Goal: Task Accomplishment & Management: Manage account settings

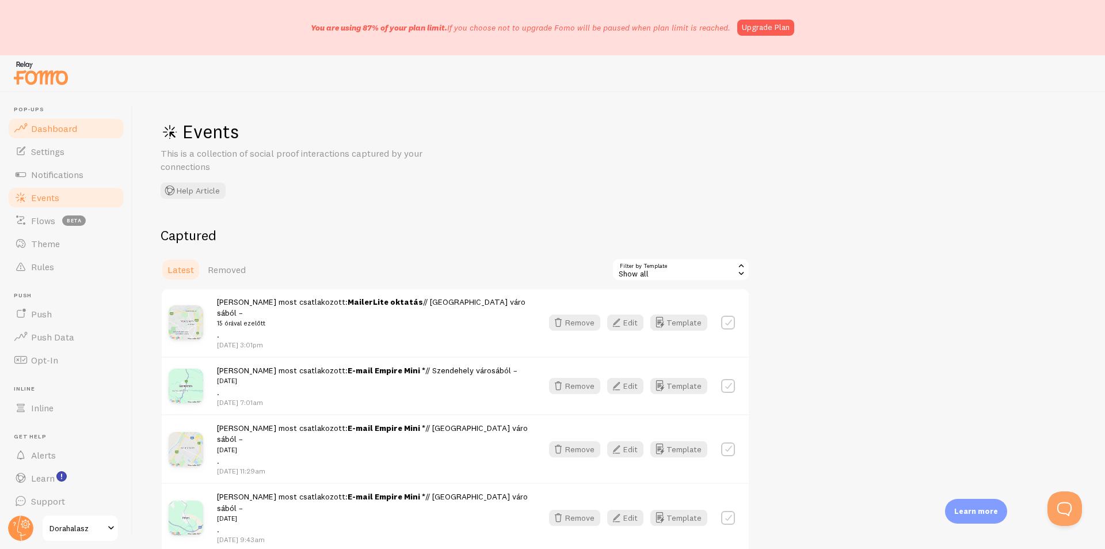
click at [77, 123] on link "Dashboard" at bounding box center [66, 128] width 119 height 23
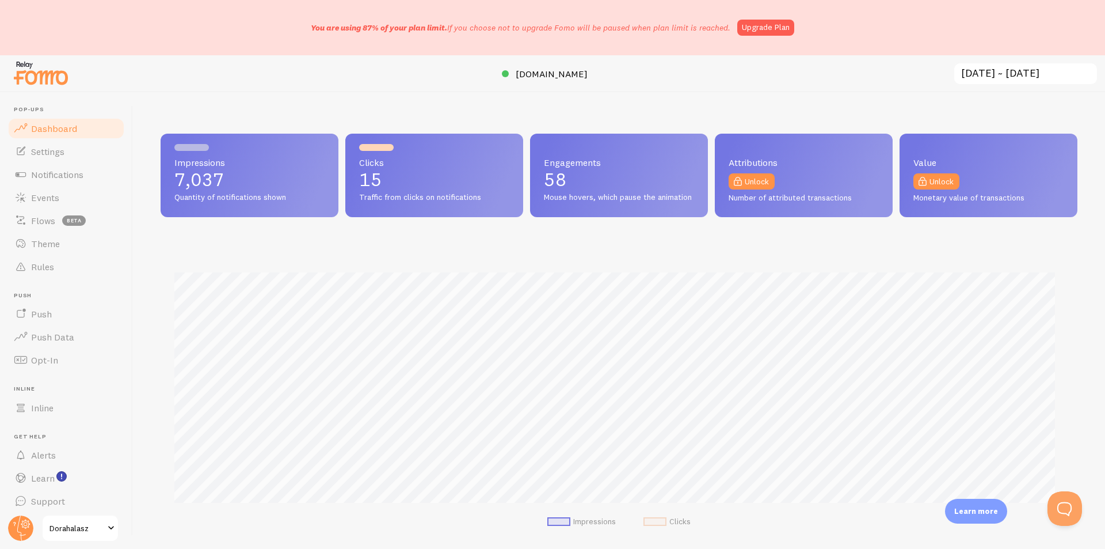
scroll to position [302, 908]
click at [60, 160] on link "Settings" at bounding box center [66, 151] width 119 height 23
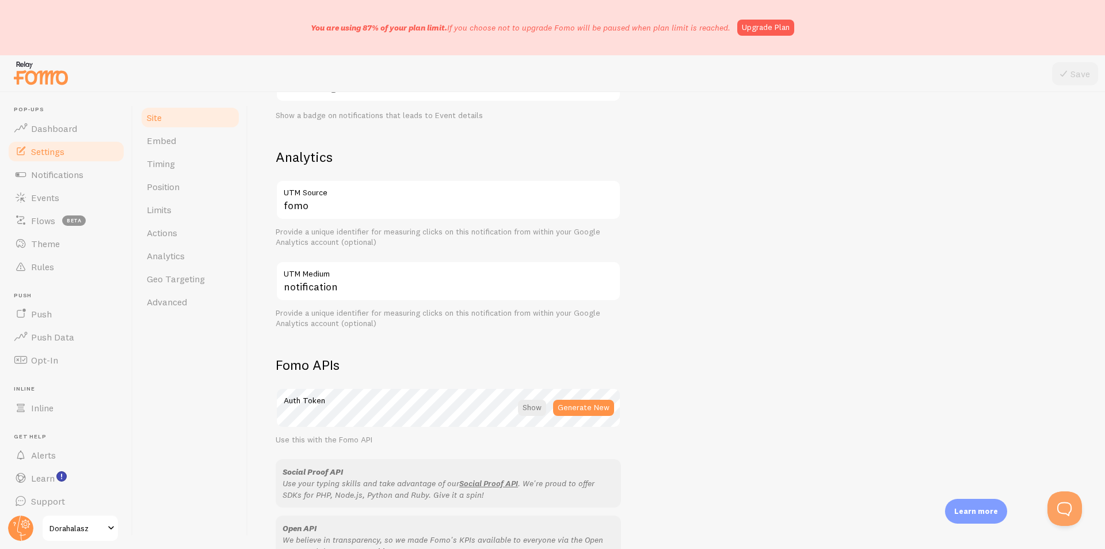
scroll to position [576, 0]
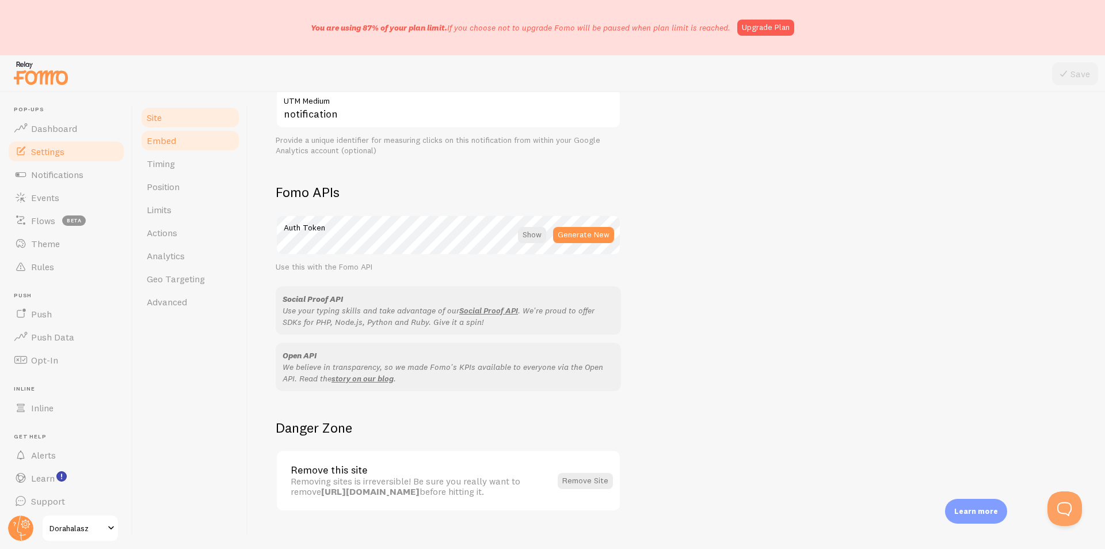
click at [166, 138] on span "Embed" at bounding box center [161, 141] width 29 height 12
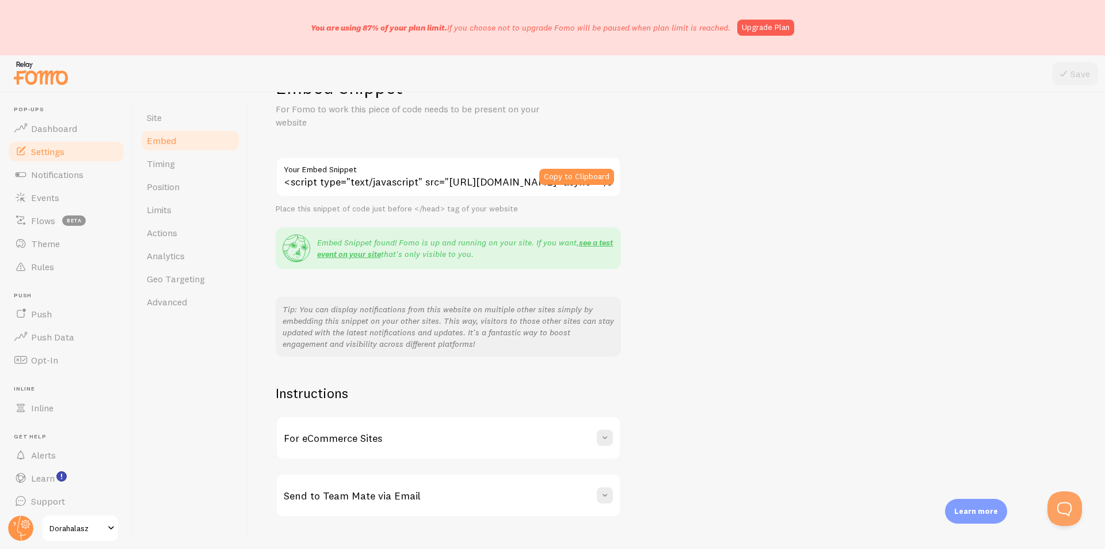
scroll to position [68, 0]
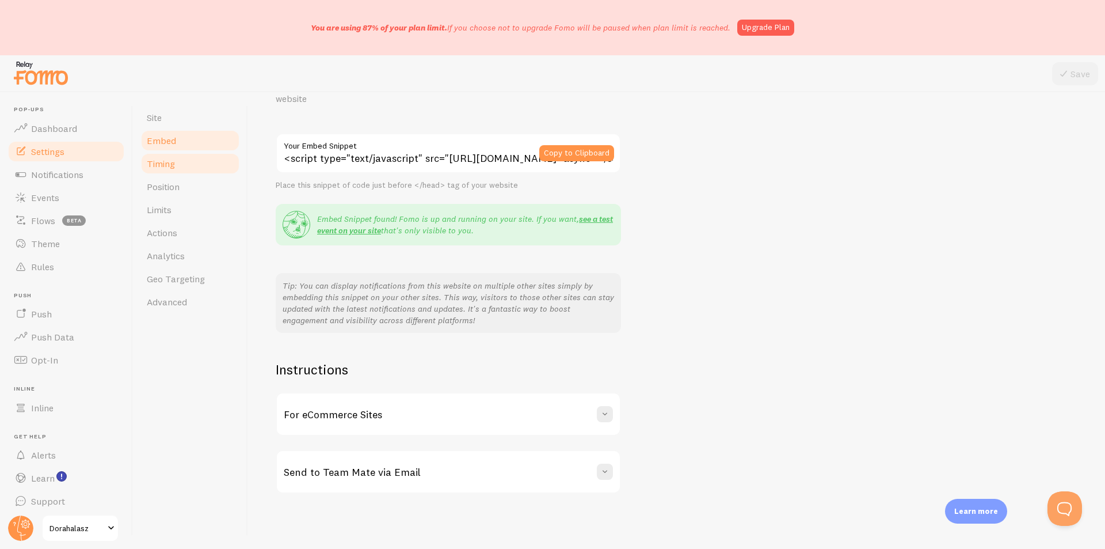
click at [184, 158] on link "Timing" at bounding box center [190, 163] width 101 height 23
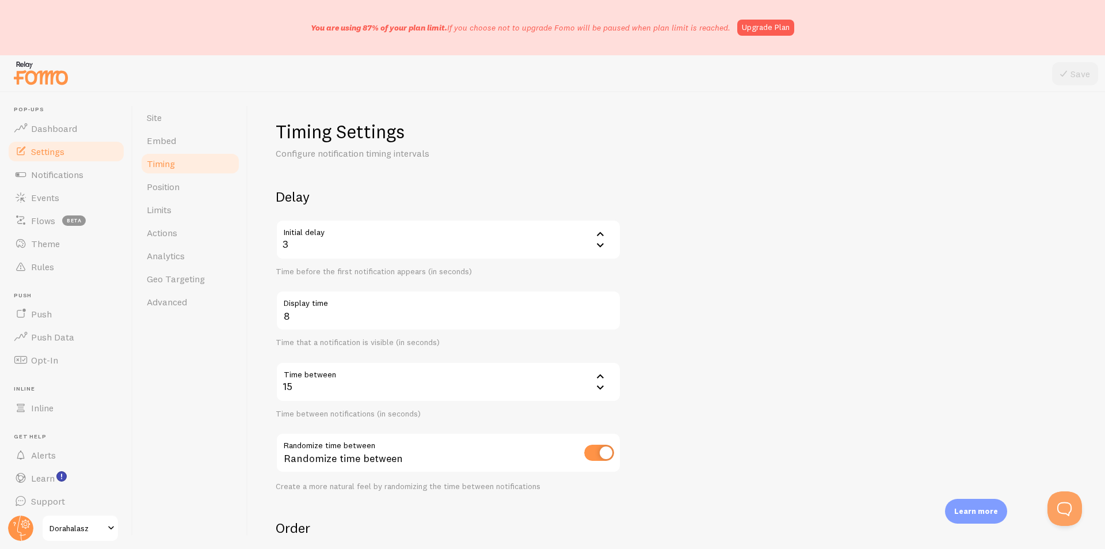
click at [311, 243] on div "3" at bounding box center [448, 239] width 345 height 40
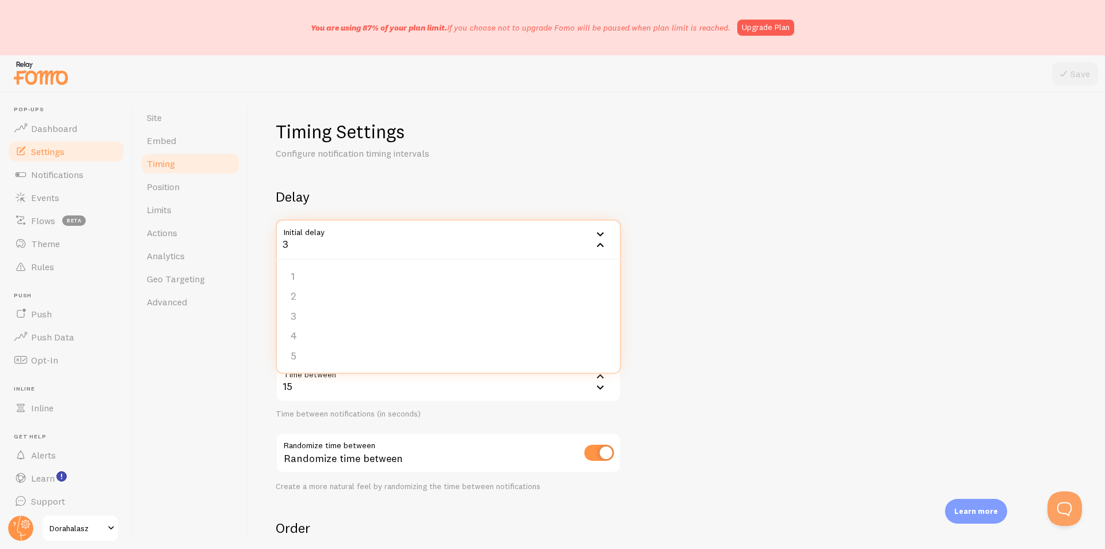
click at [311, 243] on div "3" at bounding box center [448, 239] width 345 height 40
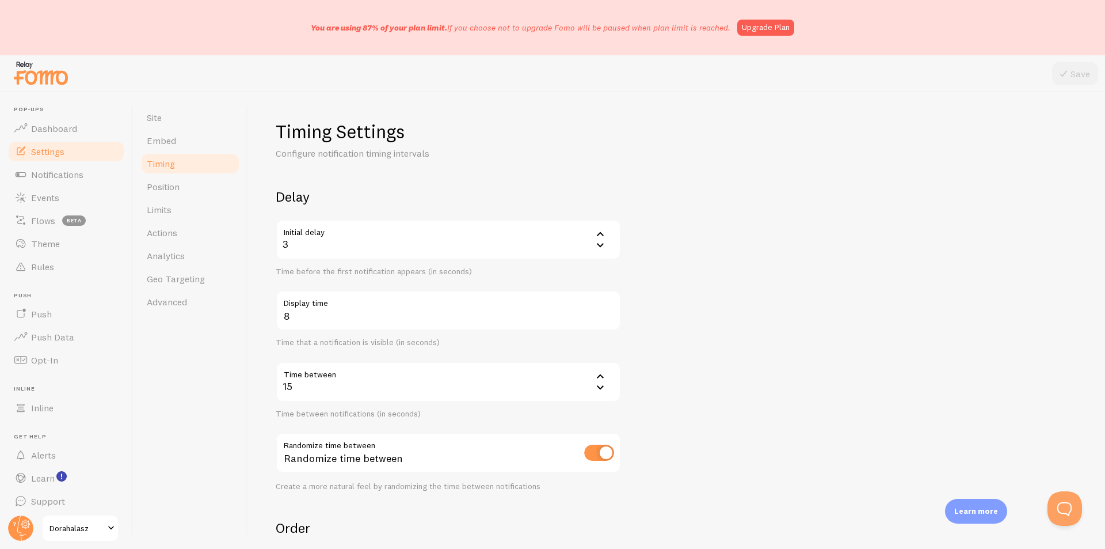
click at [311, 243] on div "3" at bounding box center [448, 239] width 345 height 40
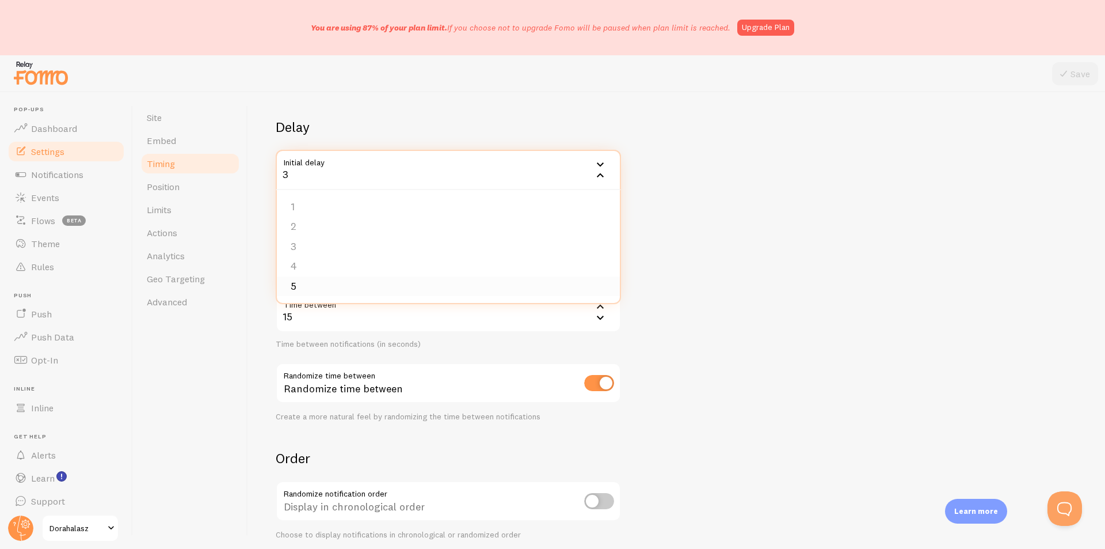
scroll to position [173, 0]
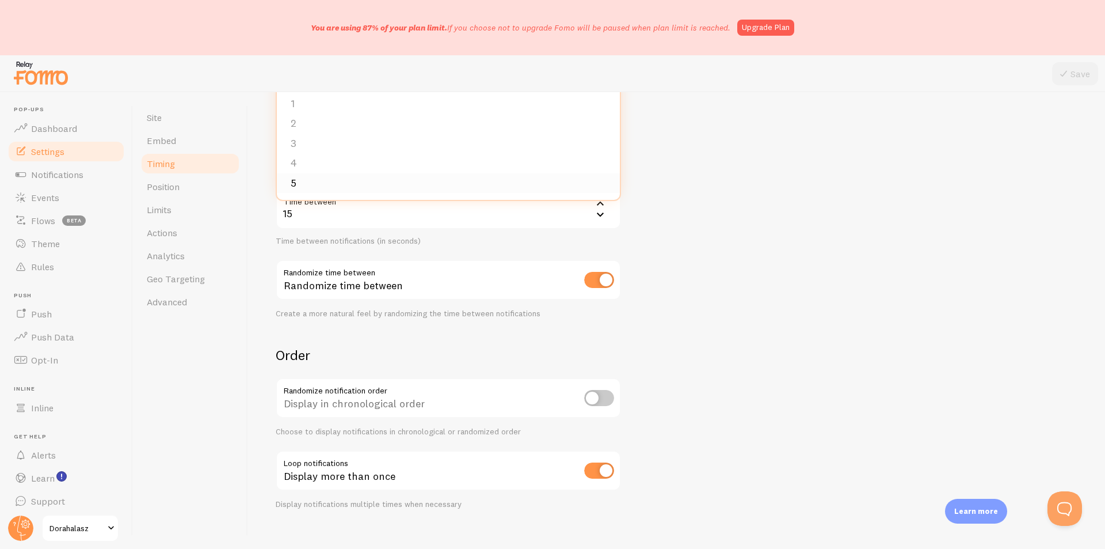
click at [306, 186] on li "5" at bounding box center [448, 183] width 343 height 20
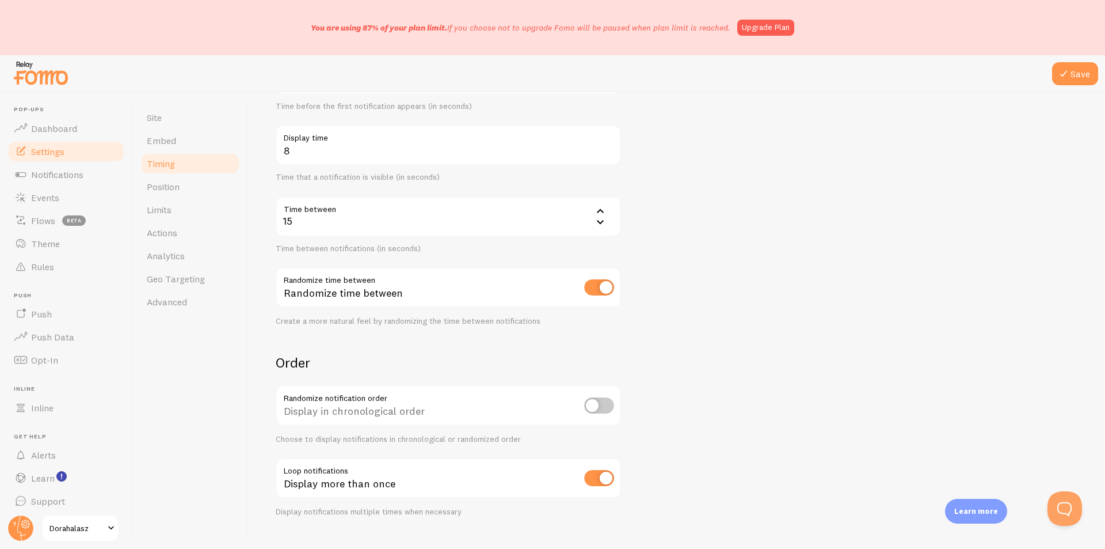
scroll to position [188, 0]
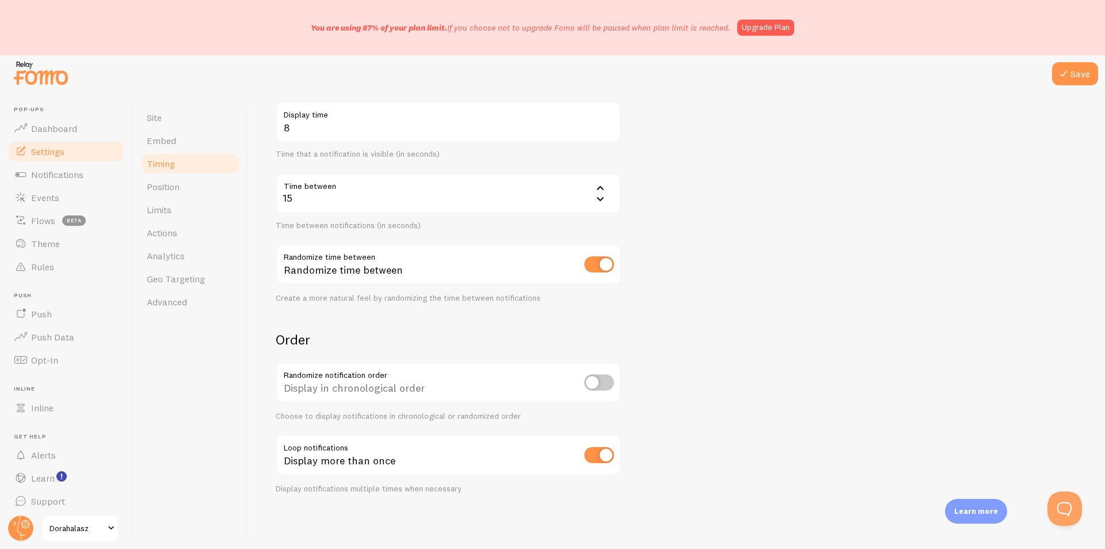
click at [598, 454] on input "checkbox" at bounding box center [599, 455] width 30 height 16
checkbox input "false"
click at [1064, 69] on icon at bounding box center [1064, 74] width 14 height 14
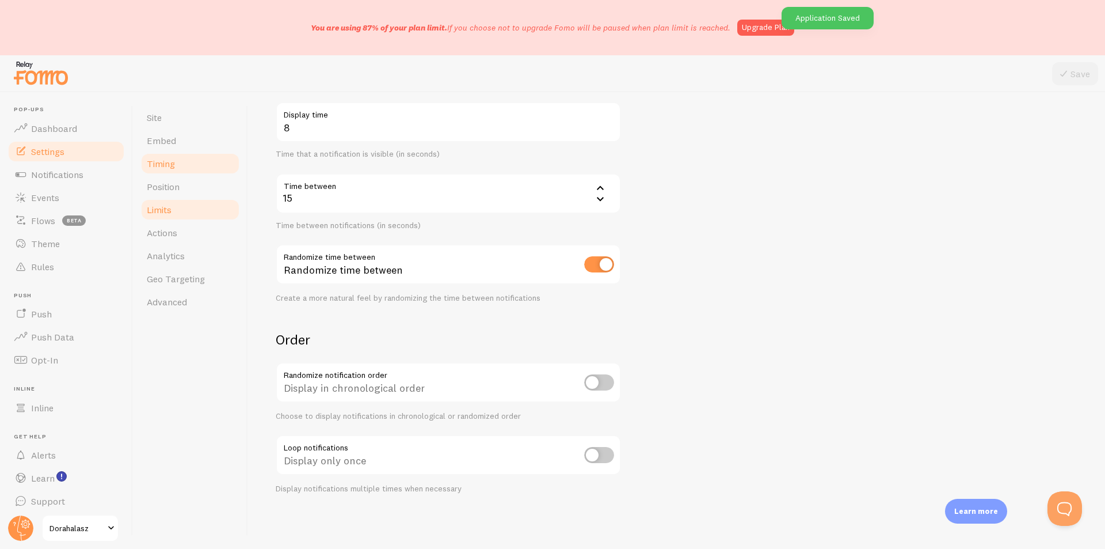
click at [185, 207] on link "Limits" at bounding box center [190, 209] width 101 height 23
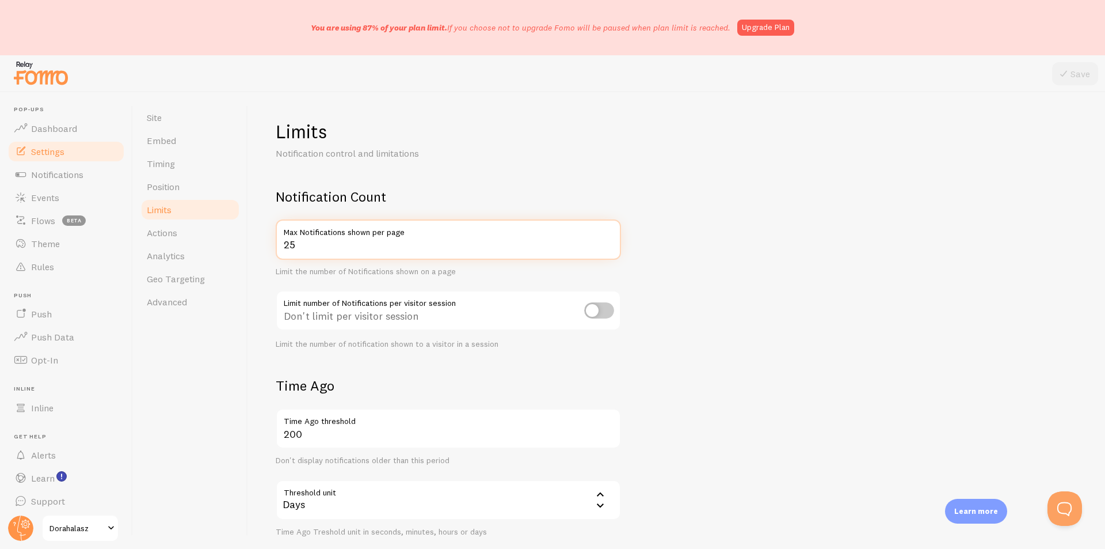
click at [341, 251] on input "25" at bounding box center [448, 239] width 345 height 40
click at [608, 242] on input "26" at bounding box center [448, 239] width 345 height 40
click at [608, 242] on input "27" at bounding box center [448, 239] width 345 height 40
click at [608, 248] on input "26" at bounding box center [448, 239] width 345 height 40
click at [608, 248] on input "25" at bounding box center [448, 239] width 345 height 40
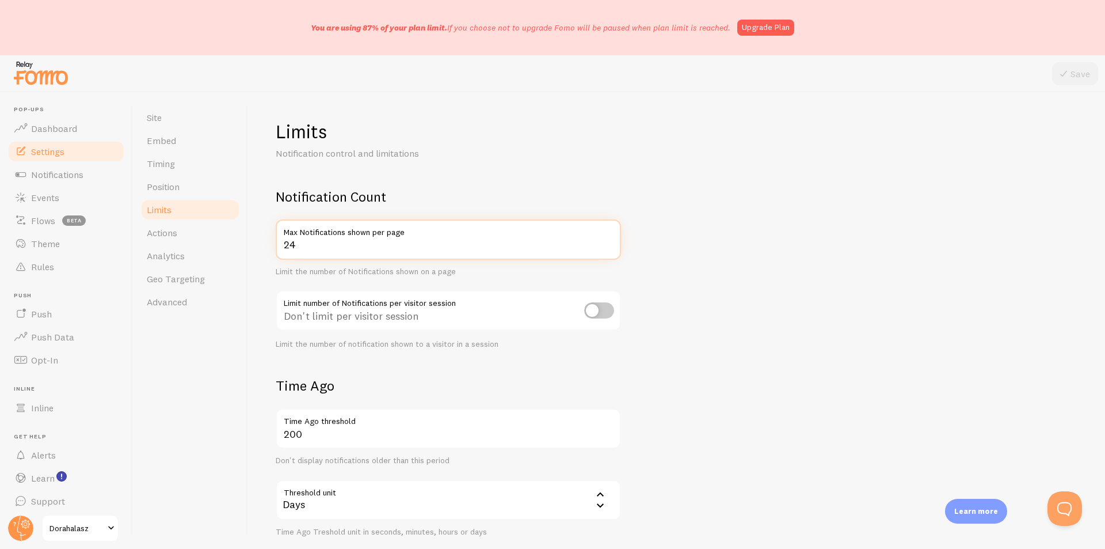
click at [608, 248] on input "24" at bounding box center [448, 239] width 345 height 40
click at [609, 248] on input "23" at bounding box center [448, 239] width 345 height 40
click at [609, 248] on input "22" at bounding box center [448, 239] width 345 height 40
click at [611, 248] on input "21" at bounding box center [448, 239] width 345 height 40
type input "20"
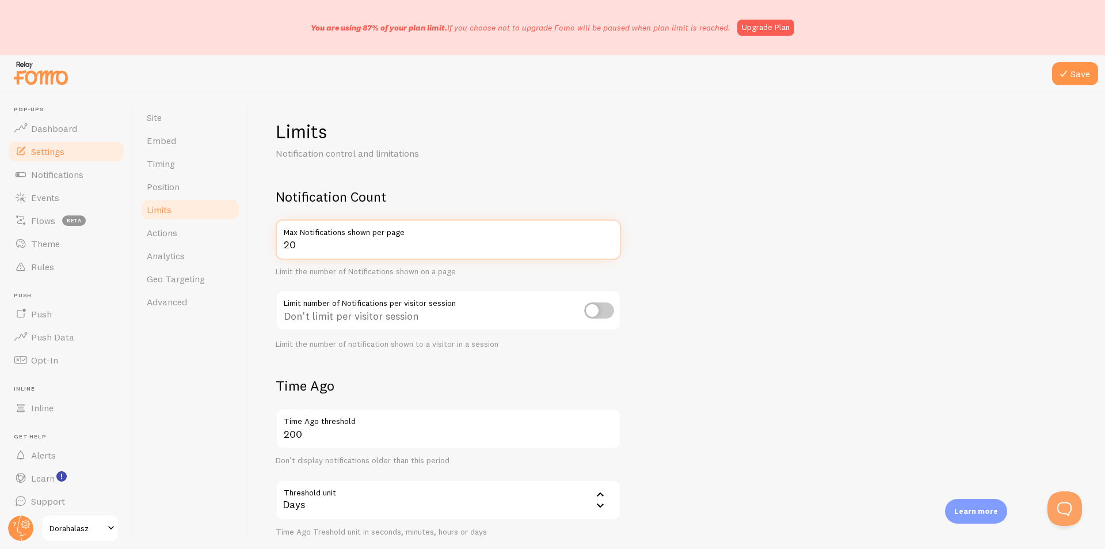
click at [611, 248] on input "20" at bounding box center [448, 239] width 345 height 40
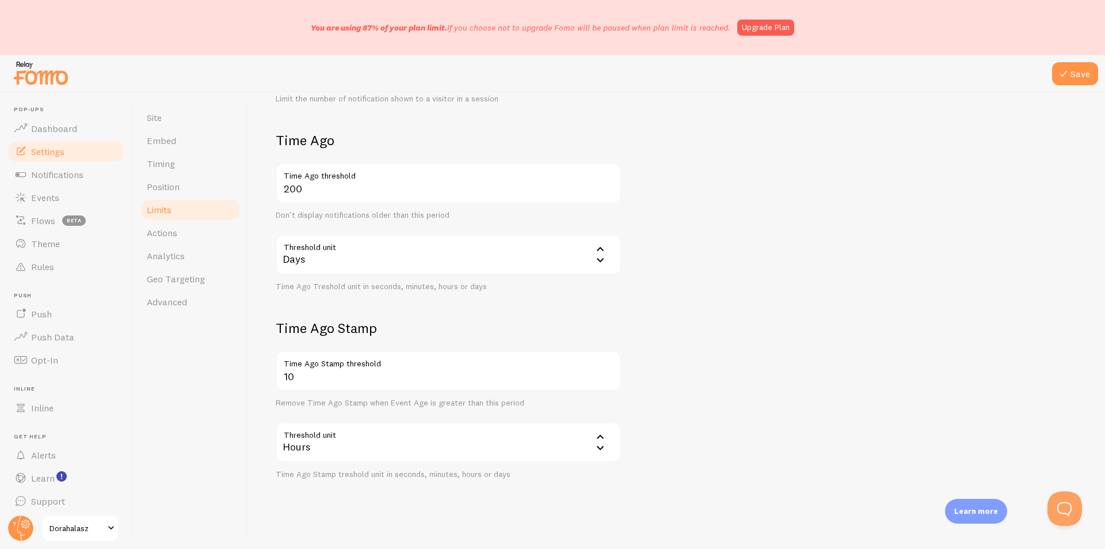
scroll to position [253, 0]
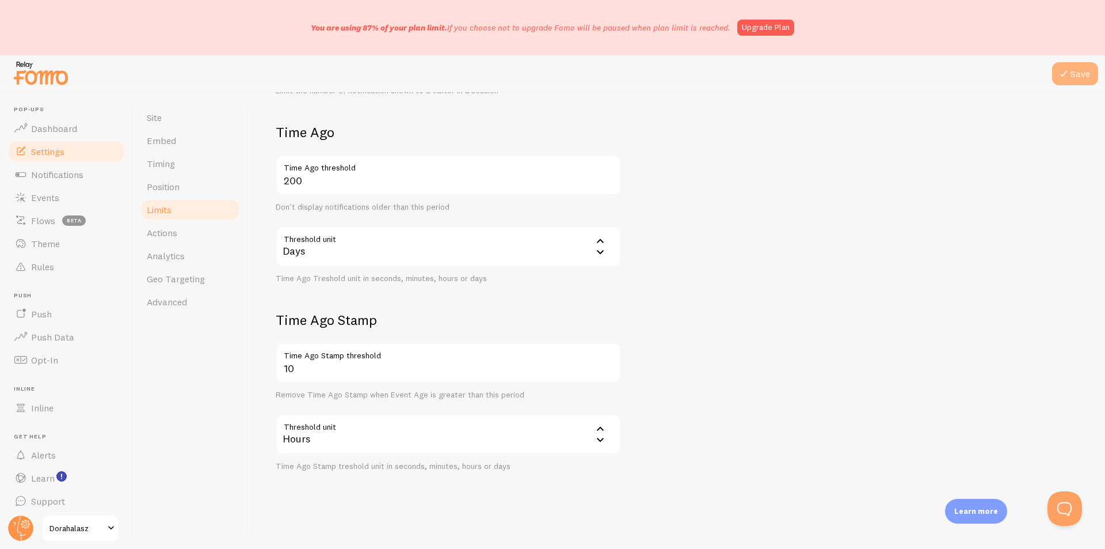
click at [1076, 73] on button "Save" at bounding box center [1075, 73] width 46 height 23
click at [161, 242] on link "Actions" at bounding box center [190, 232] width 101 height 23
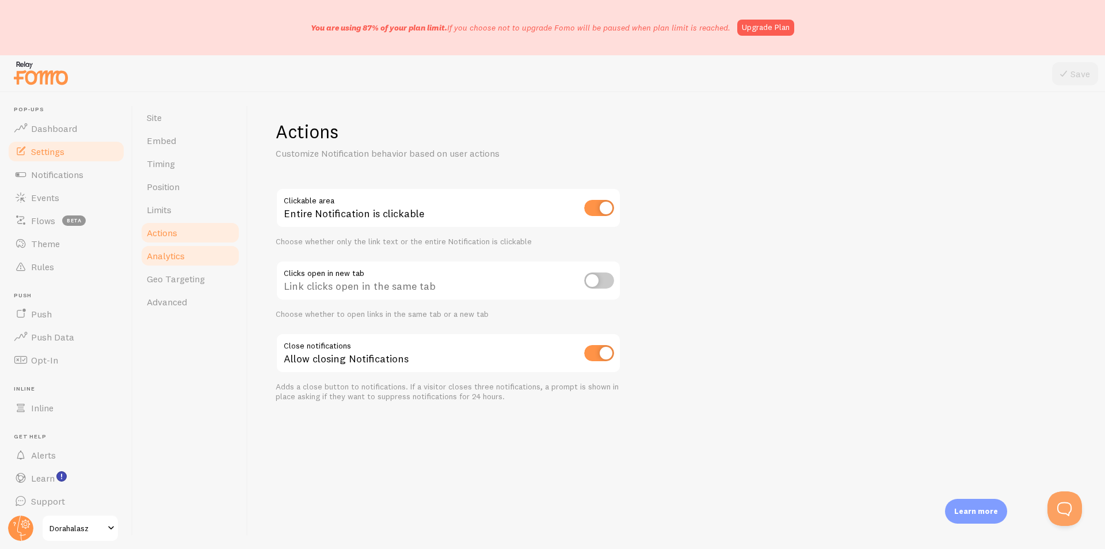
click at [176, 253] on span "Analytics" at bounding box center [166, 256] width 38 height 12
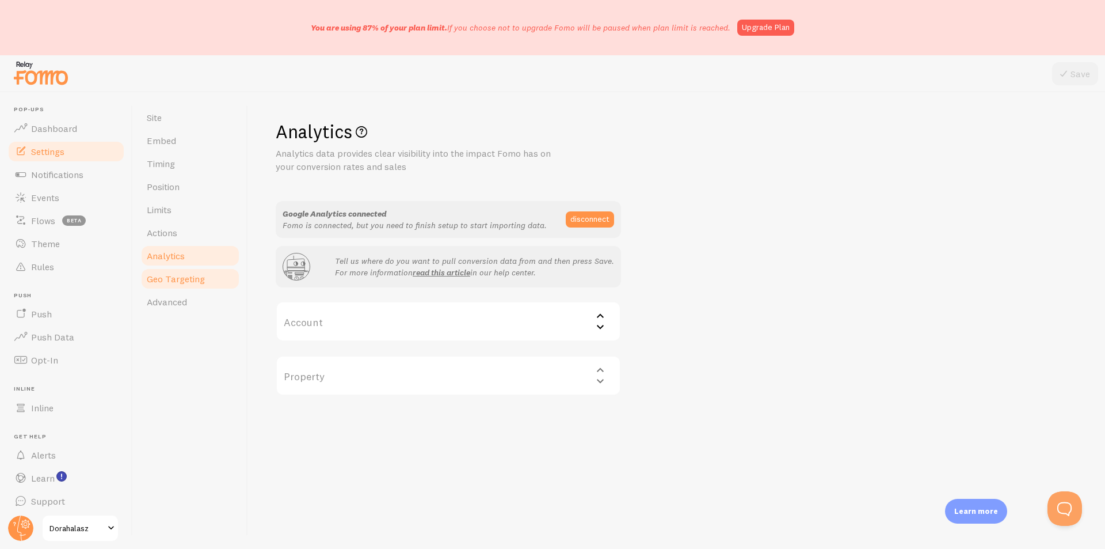
click at [178, 276] on span "Geo Targeting" at bounding box center [176, 279] width 58 height 12
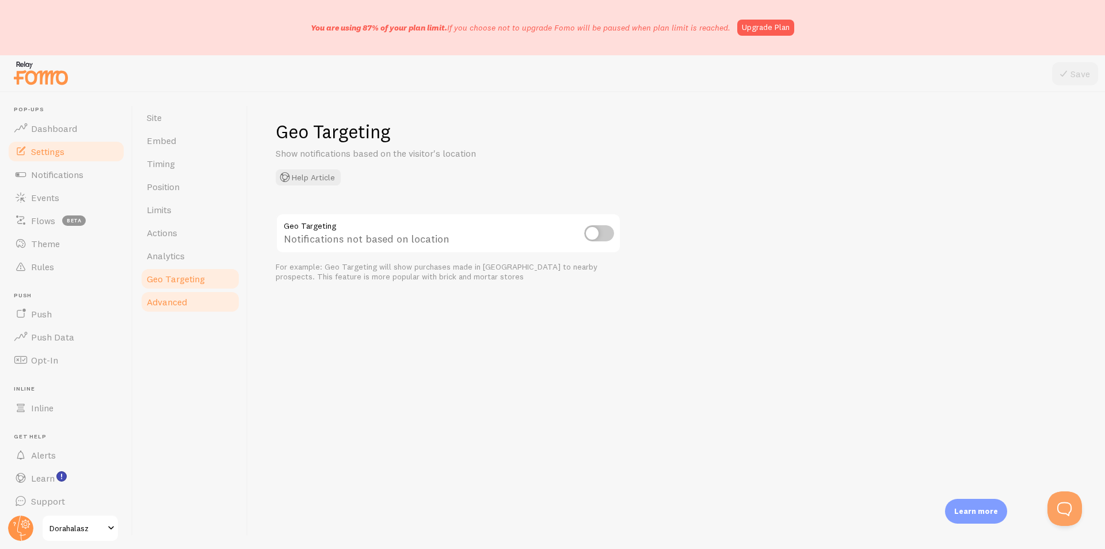
click at [181, 302] on span "Advanced" at bounding box center [167, 302] width 40 height 12
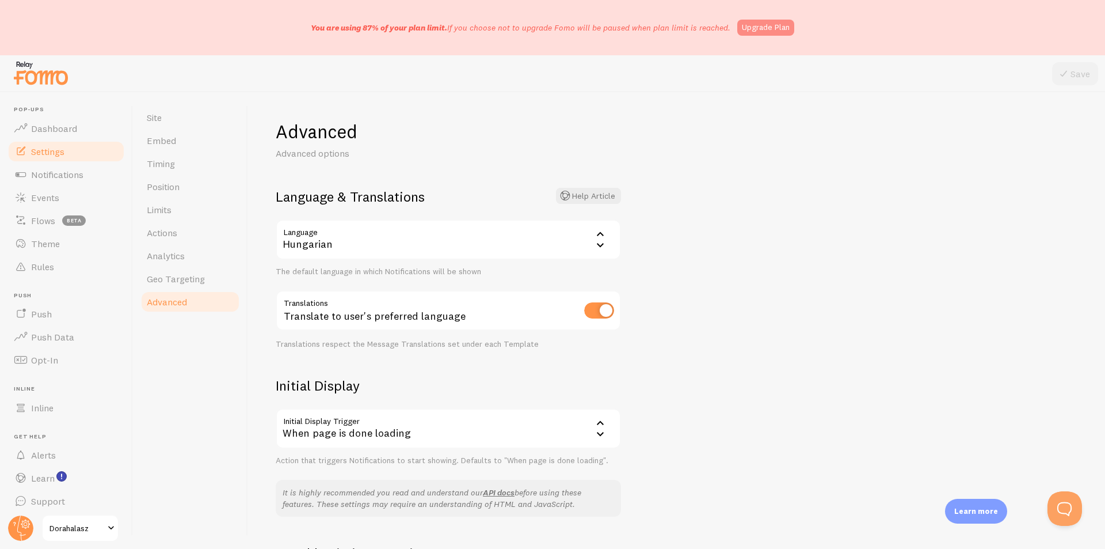
click at [786, 23] on link "Upgrade Plan" at bounding box center [765, 28] width 57 height 16
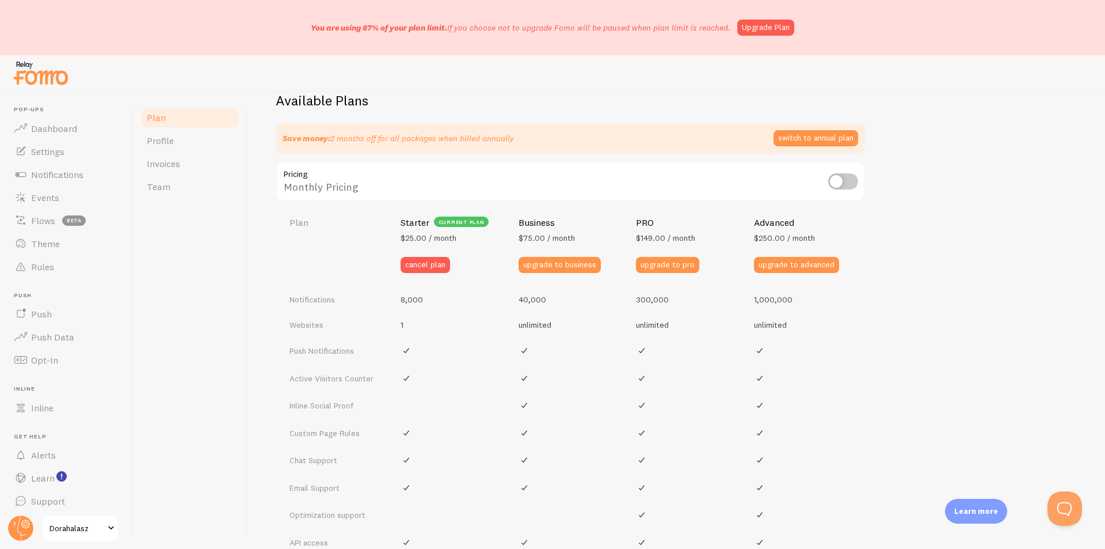
scroll to position [377, 0]
click at [186, 163] on link "Invoices" at bounding box center [190, 163] width 101 height 23
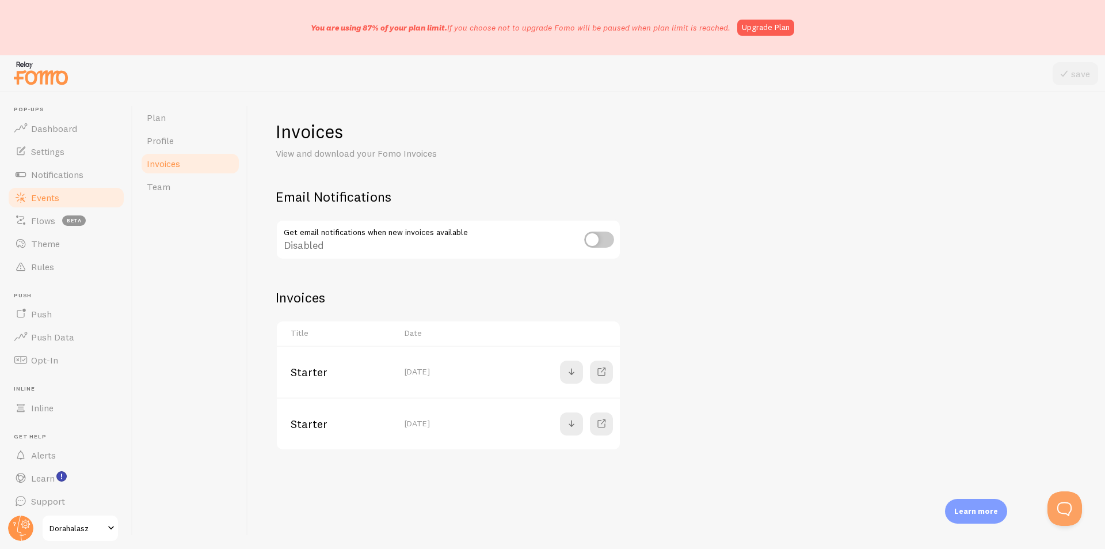
click at [43, 203] on span "Events" at bounding box center [45, 198] width 28 height 12
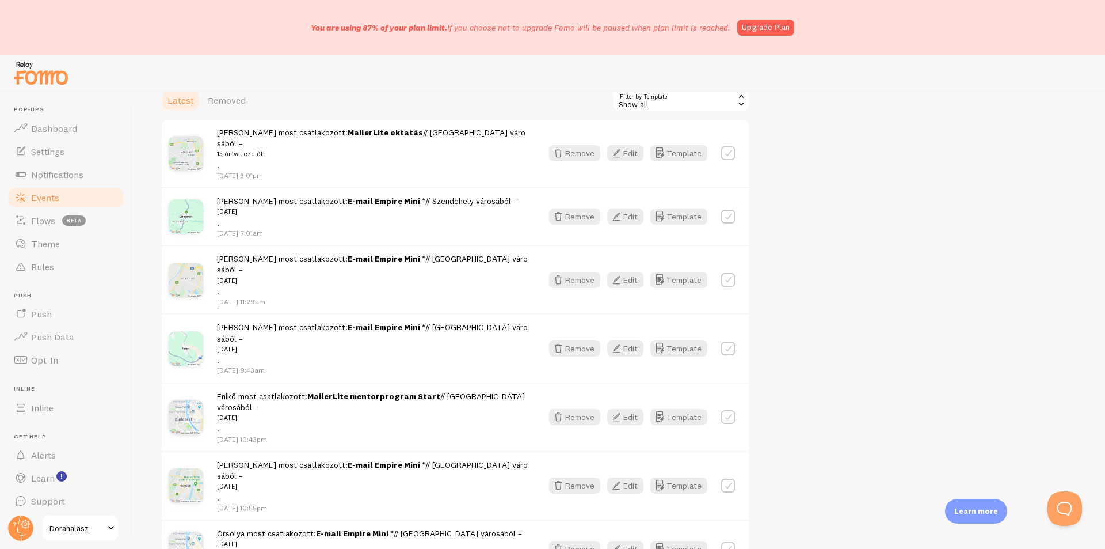
scroll to position [173, 0]
